Goal: Task Accomplishment & Management: Manage account settings

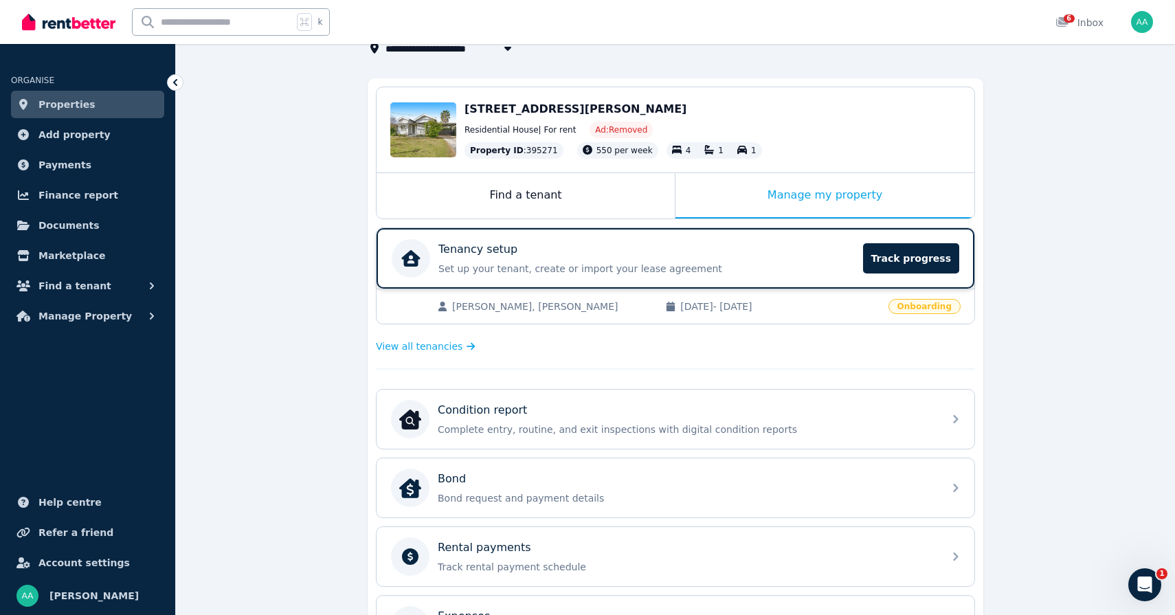
click at [836, 263] on p "Set up your tenant, create or import your lease agreement" at bounding box center [647, 269] width 417 height 14
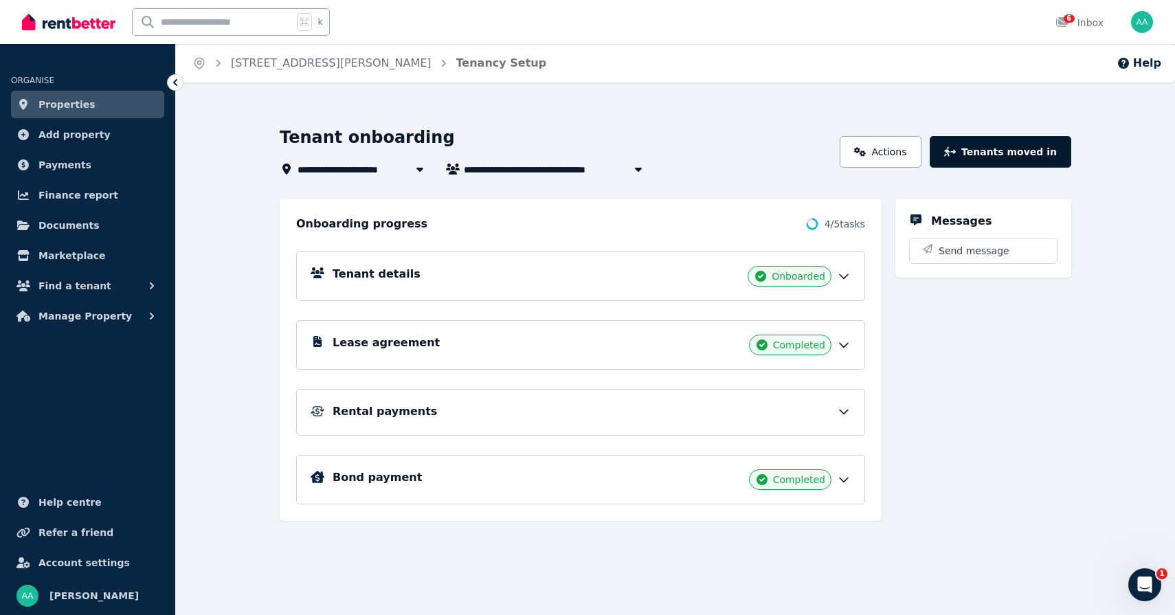
click at [1043, 152] on button "Tenants moved in" at bounding box center [1001, 152] width 142 height 32
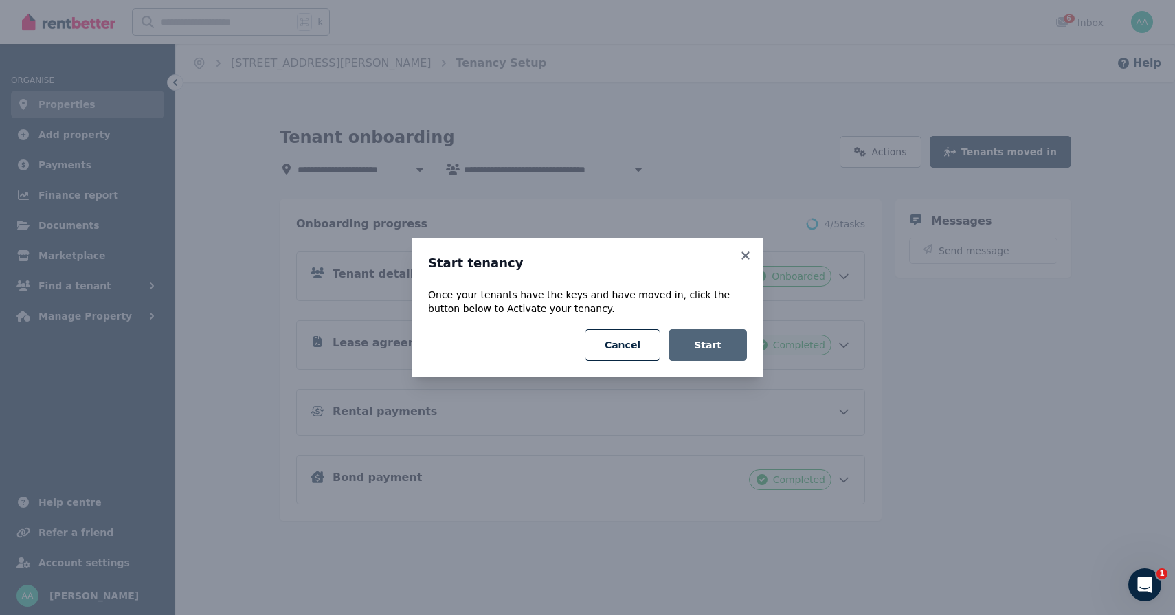
click at [709, 346] on button "Start" at bounding box center [708, 345] width 78 height 32
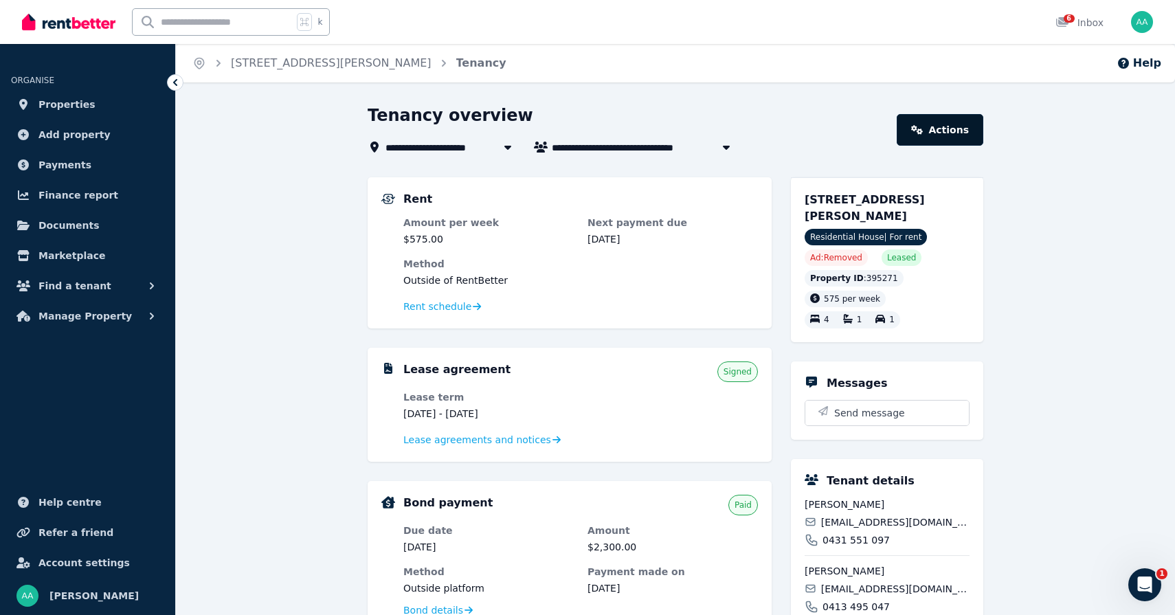
click at [940, 130] on link "Actions" at bounding box center [940, 130] width 87 height 32
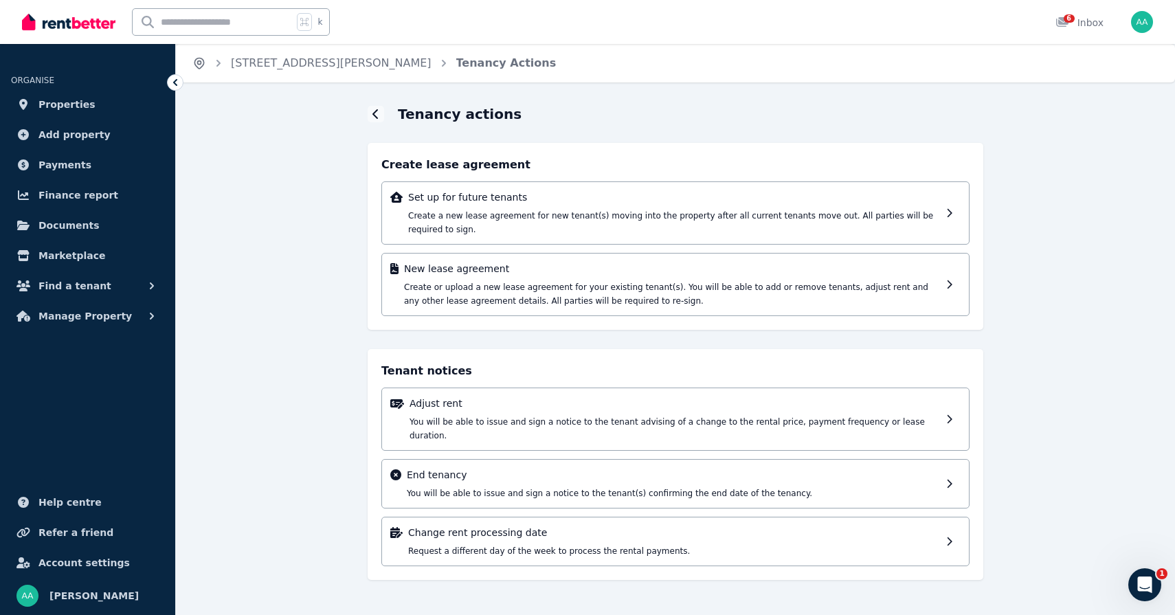
click at [199, 69] on icon "Breadcrumb" at bounding box center [199, 63] width 14 height 14
